Goal: Book appointment/travel/reservation

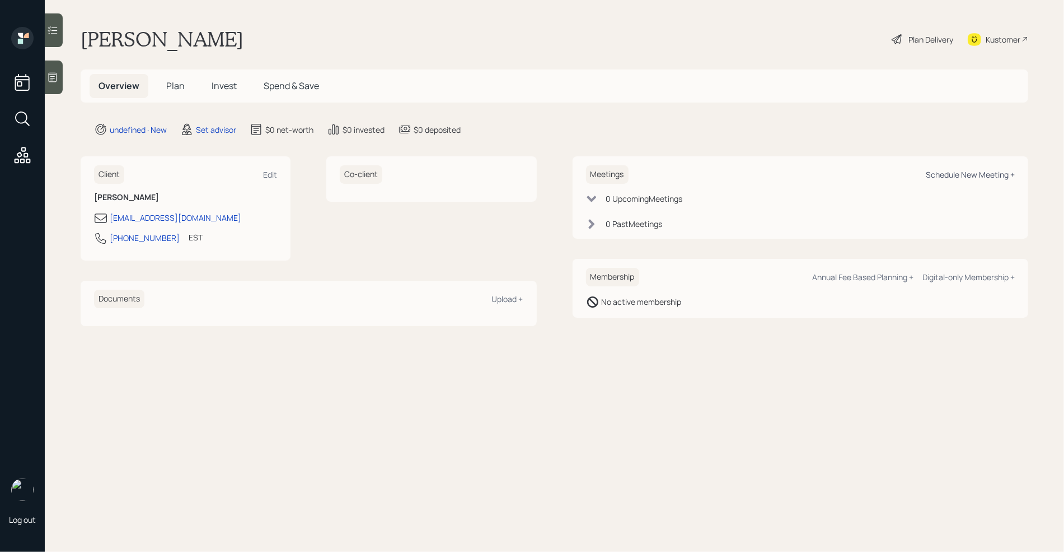
click at [961, 170] on div "Schedule New Meeting +" at bounding box center [970, 174] width 89 height 11
select select "round-robin"
